Goal: Navigation & Orientation: Find specific page/section

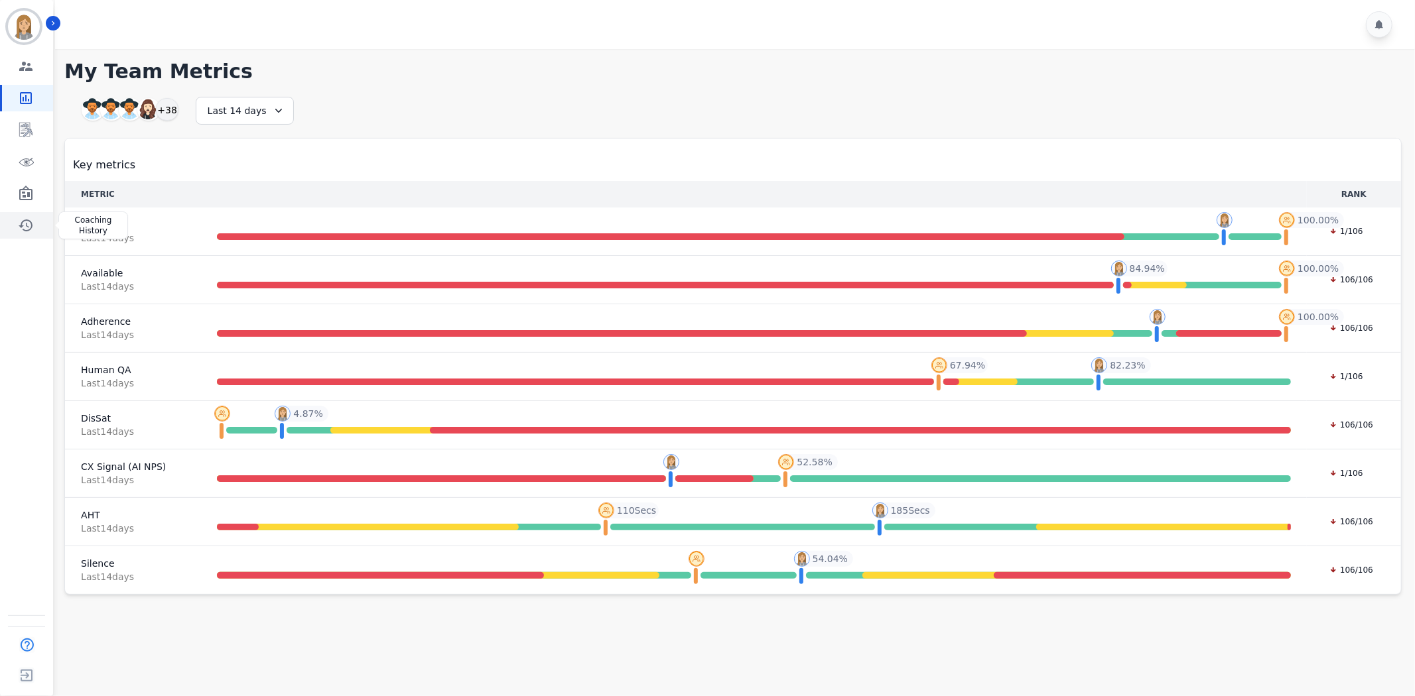
click at [29, 228] on icon "Sidebar" at bounding box center [26, 226] width 16 height 16
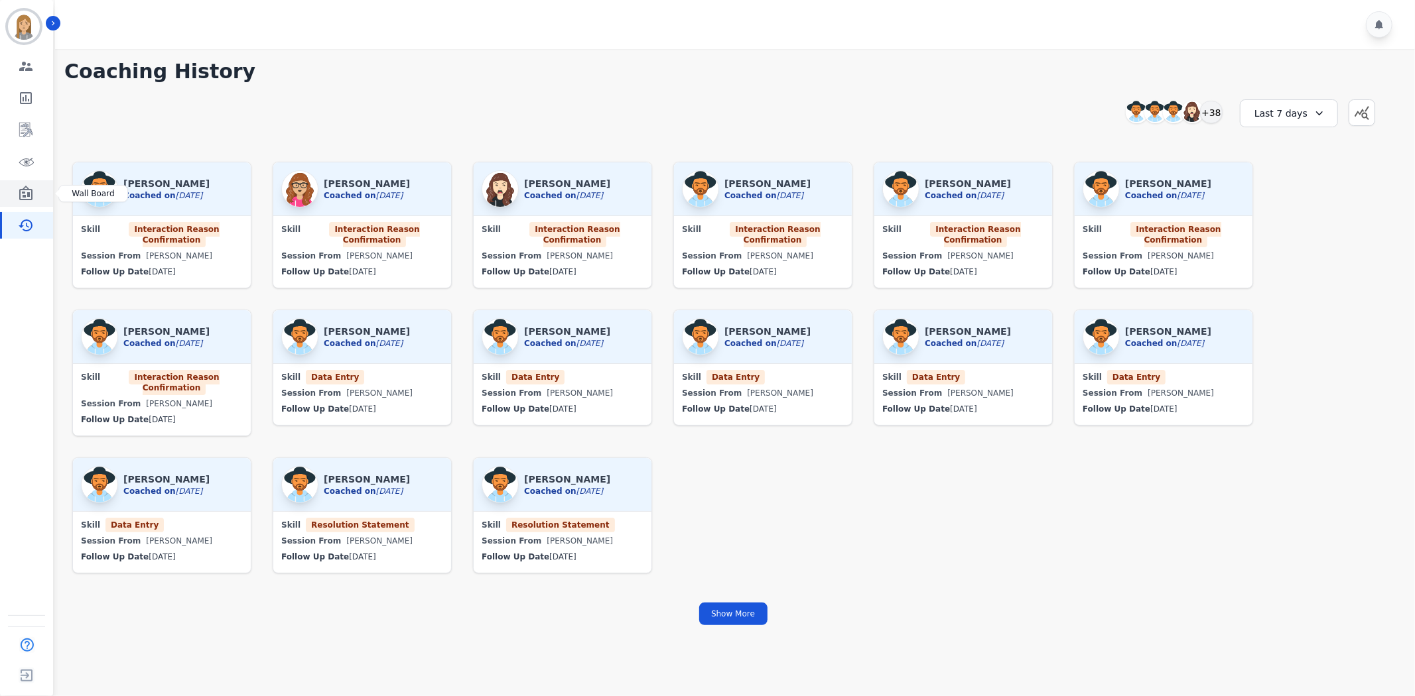
click at [23, 193] on icon "Sidebar" at bounding box center [25, 193] width 13 height 15
